Goal: Use online tool/utility: Utilize a website feature to perform a specific function

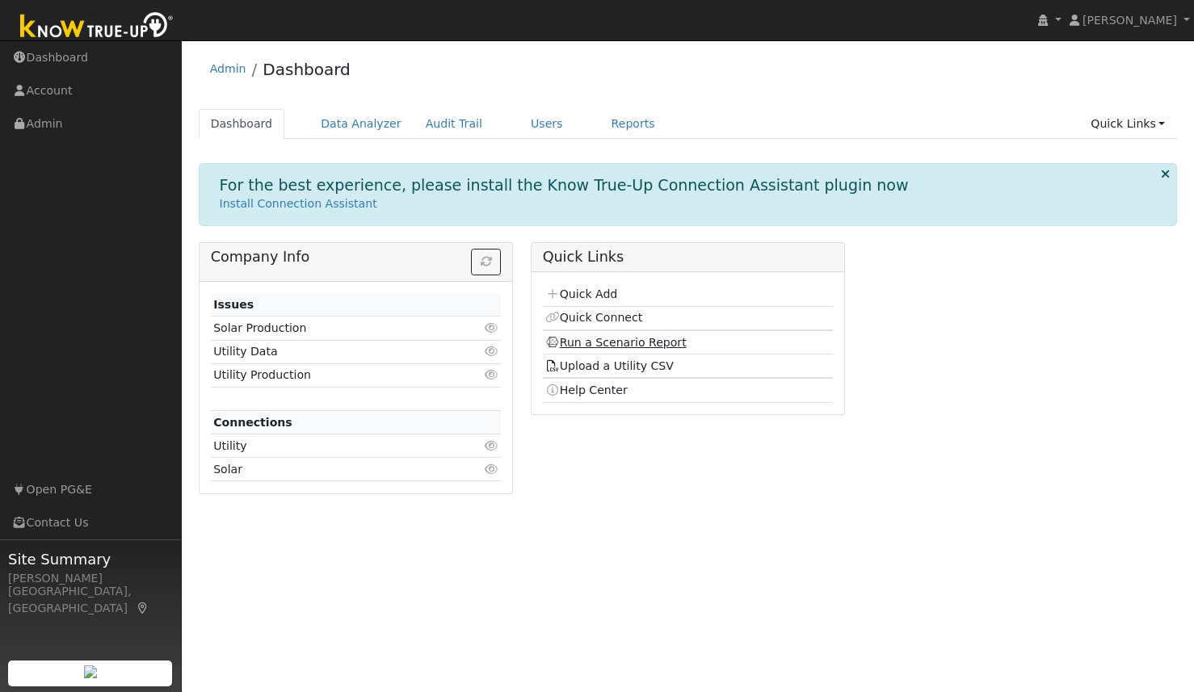
click at [624, 341] on link "Run a Scenario Report" at bounding box center [615, 342] width 141 height 13
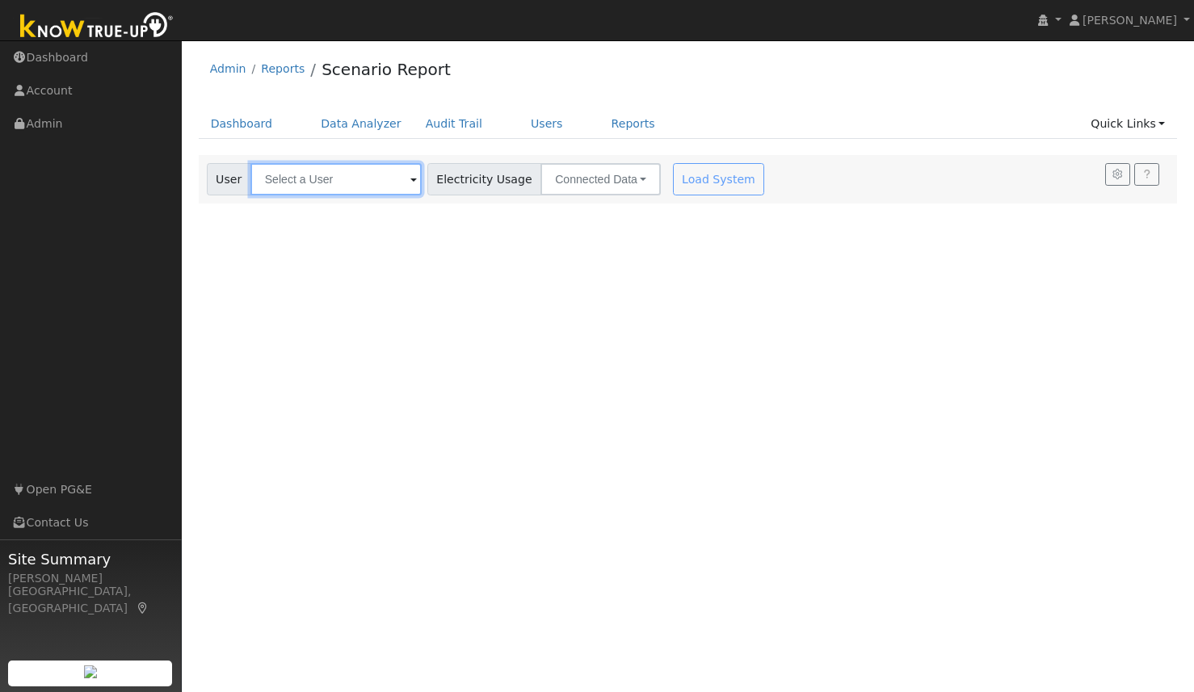
click at [350, 183] on input "text" at bounding box center [335, 179] width 171 height 32
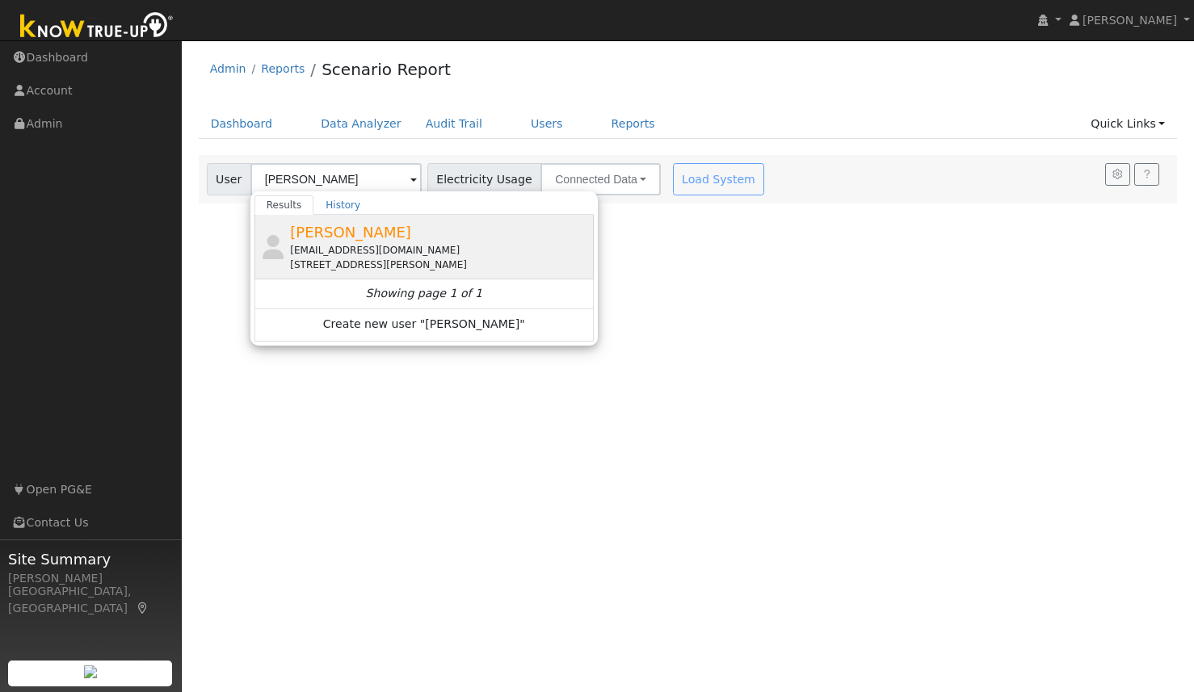
click at [338, 233] on span "Ron Langer" at bounding box center [350, 232] width 121 height 17
type input "Ron Langer"
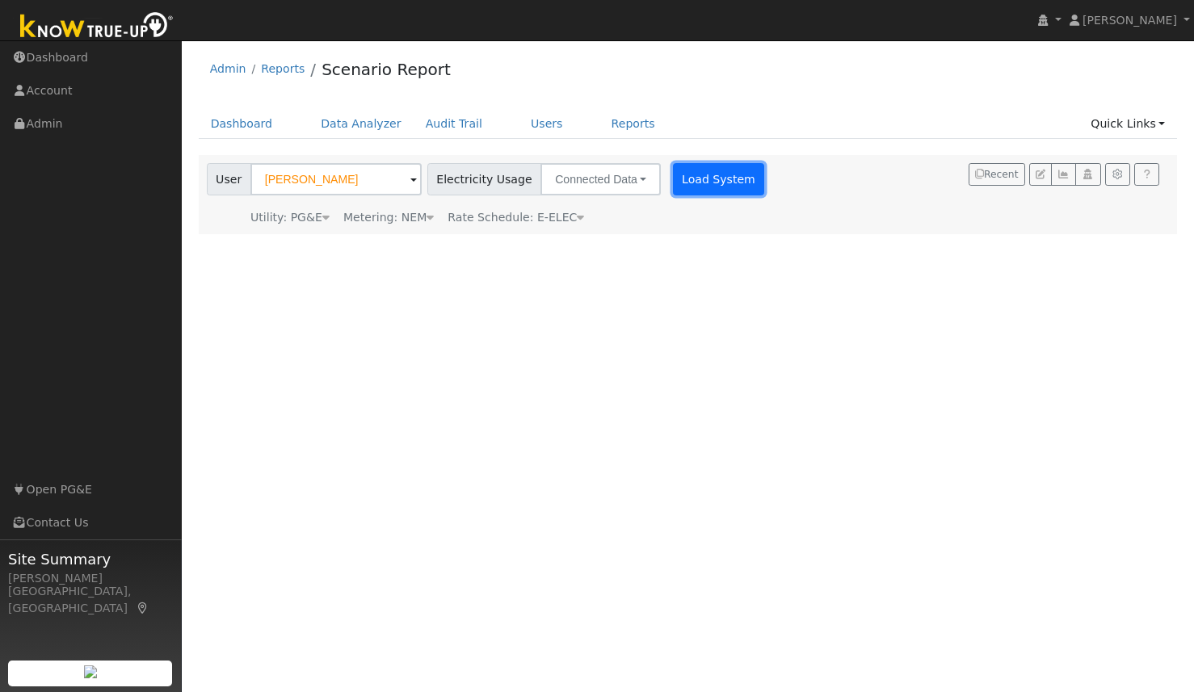
click at [696, 174] on button "Load System" at bounding box center [719, 179] width 92 height 32
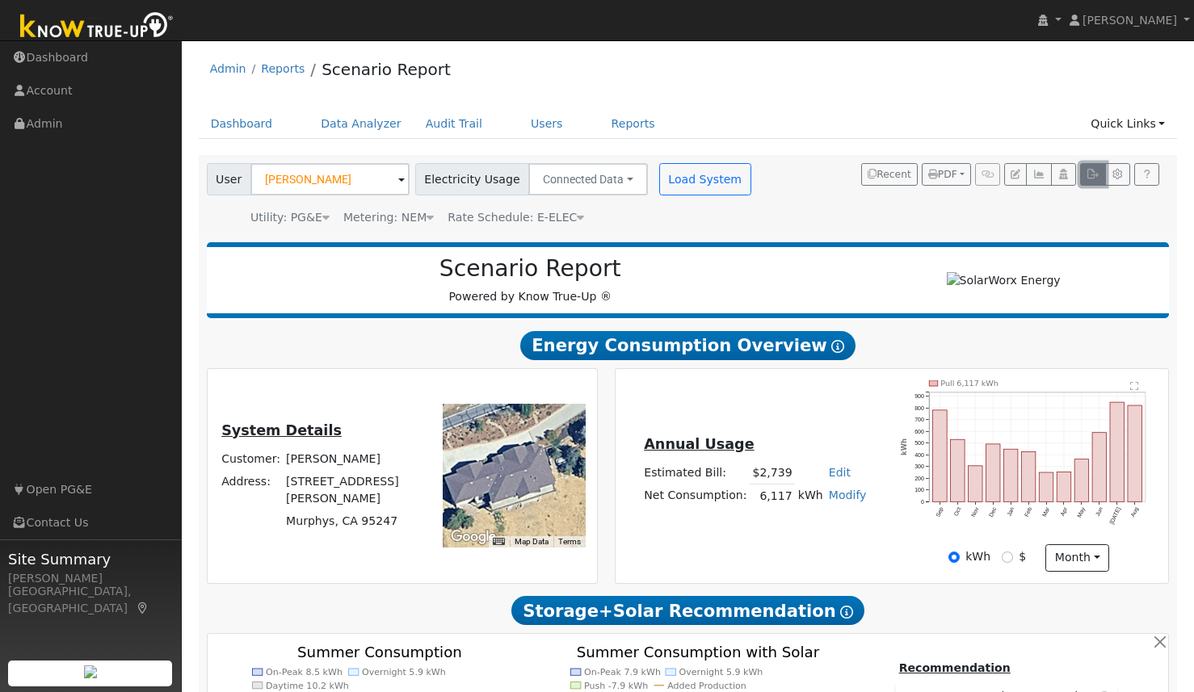
click at [1092, 175] on icon "button" at bounding box center [1093, 175] width 12 height 10
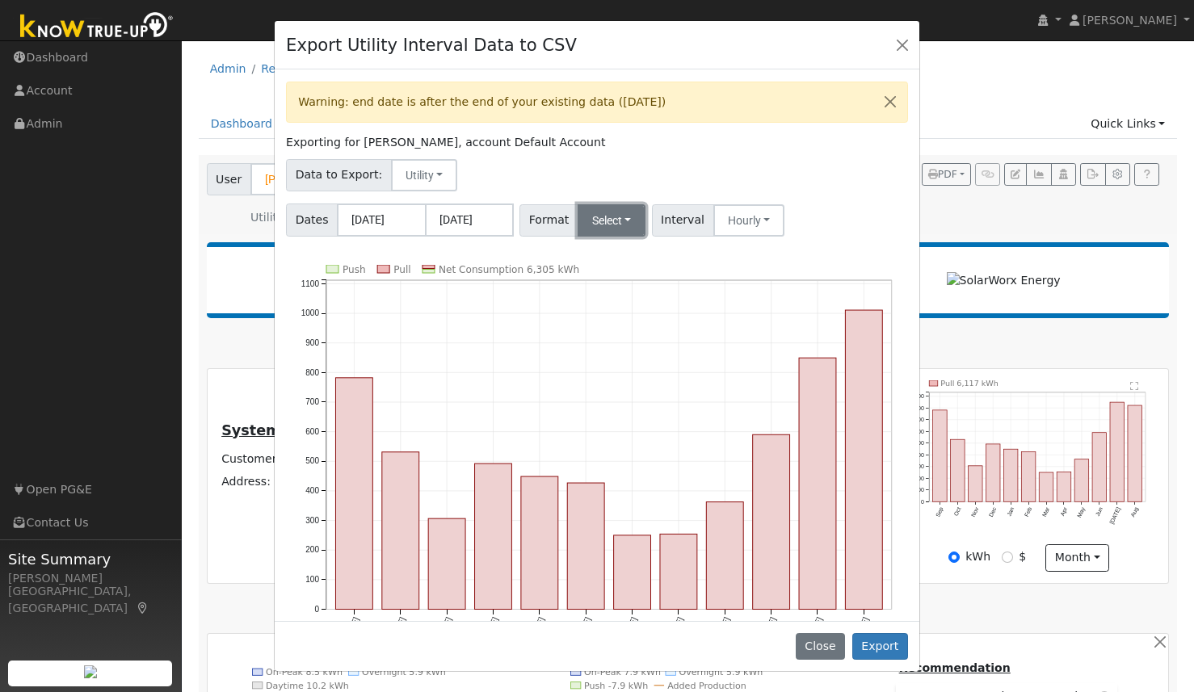
click at [630, 216] on button "Select" at bounding box center [612, 220] width 69 height 32
click at [615, 254] on link "Generic" at bounding box center [633, 256] width 116 height 23
click at [881, 648] on button "Export" at bounding box center [880, 646] width 56 height 27
